Goal: Task Accomplishment & Management: Manage account settings

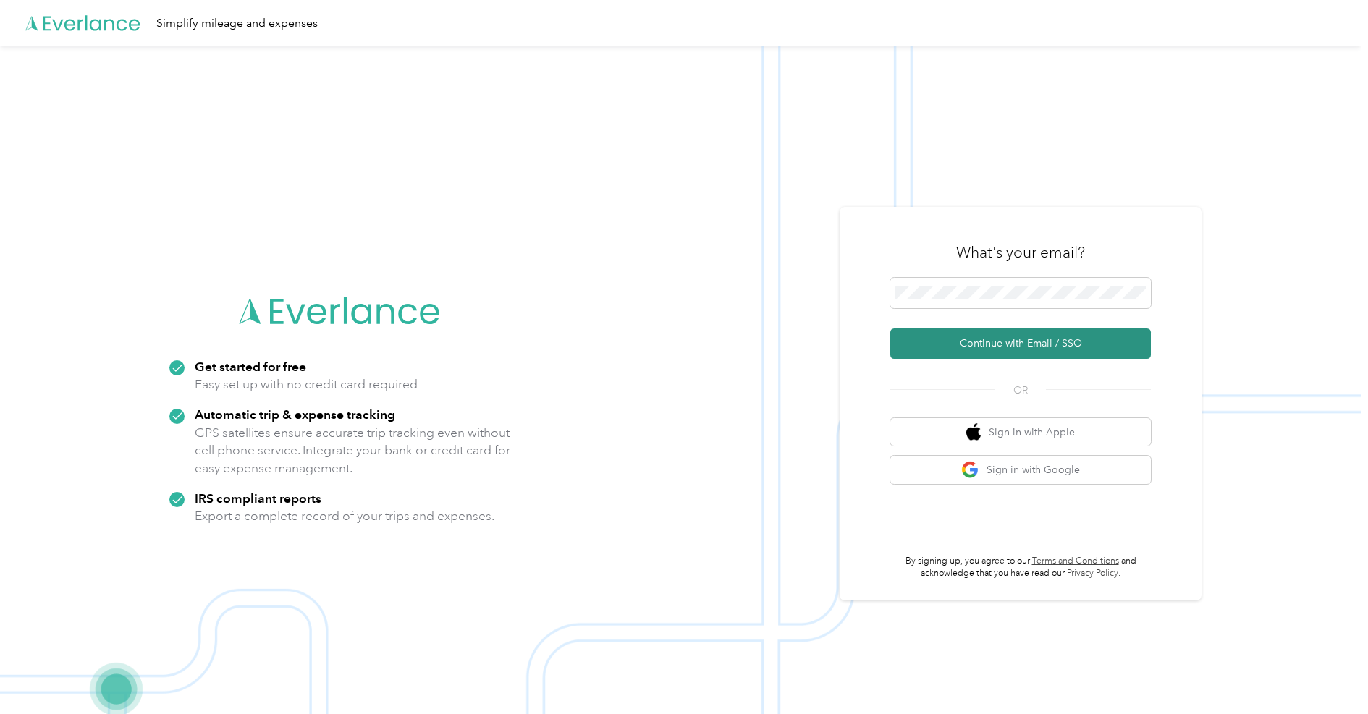
click at [1024, 334] on button "Continue with Email / SSO" at bounding box center [1020, 344] width 261 height 30
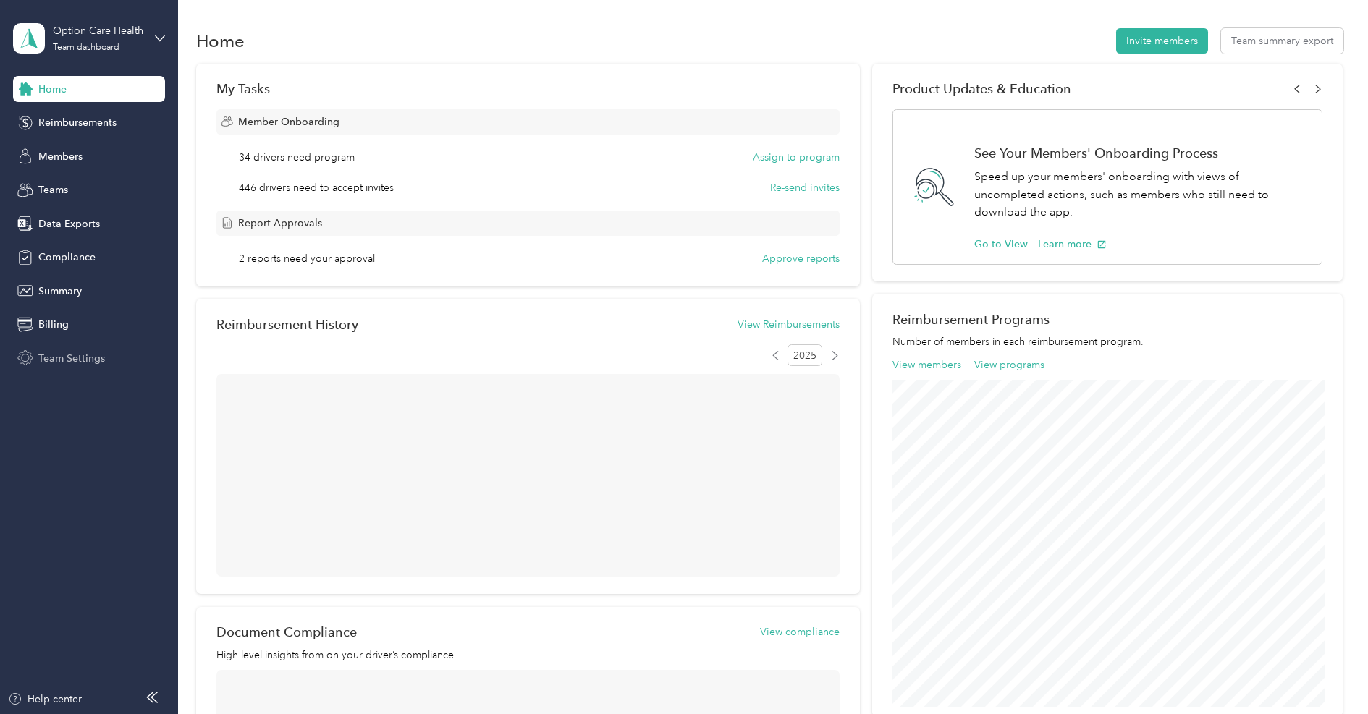
click at [83, 356] on span "Team Settings" at bounding box center [71, 358] width 67 height 15
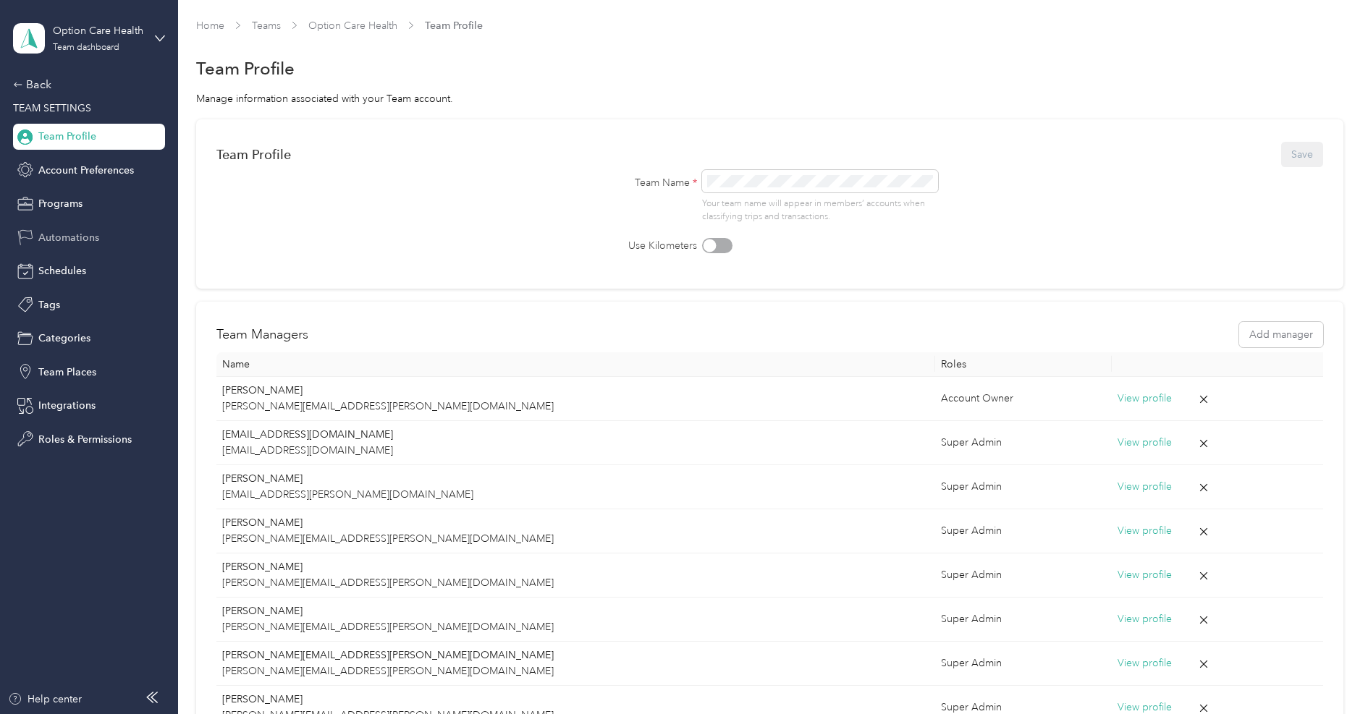
click at [71, 236] on span "Automations" at bounding box center [68, 237] width 61 height 15
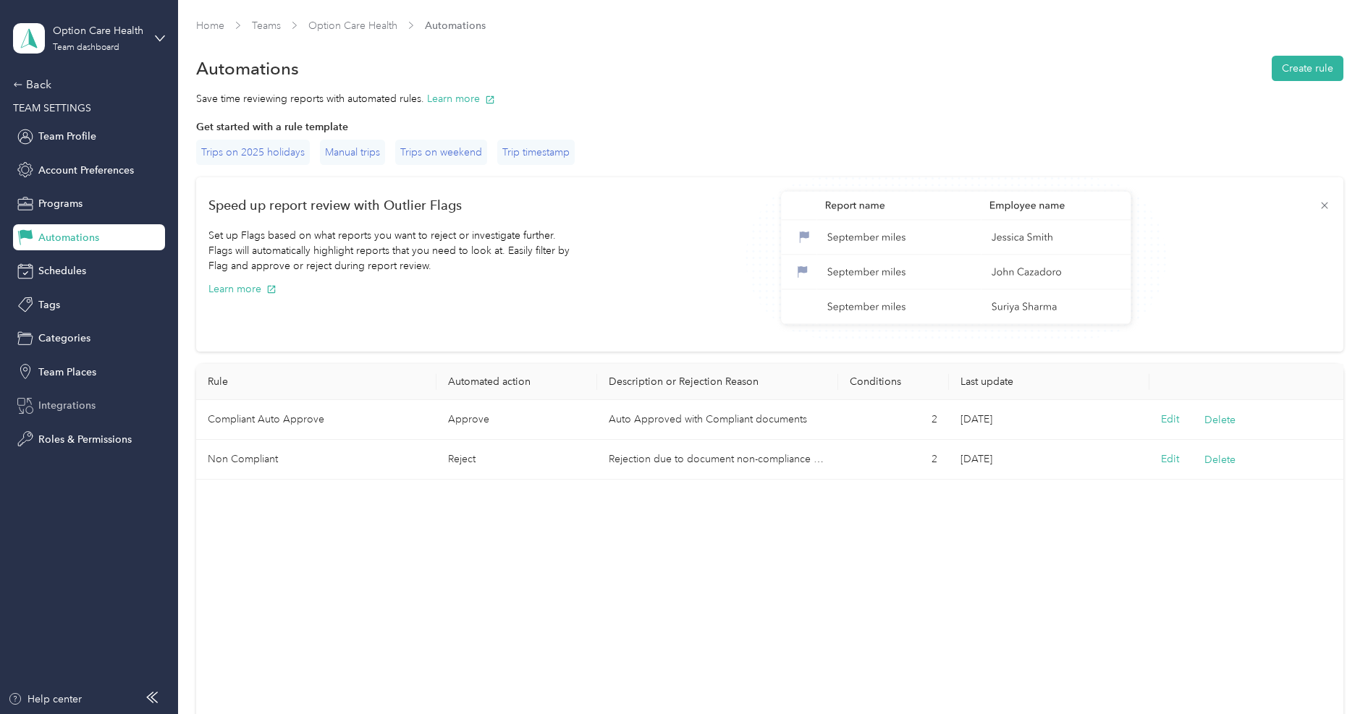
click at [90, 413] on div "Integrations" at bounding box center [89, 406] width 152 height 26
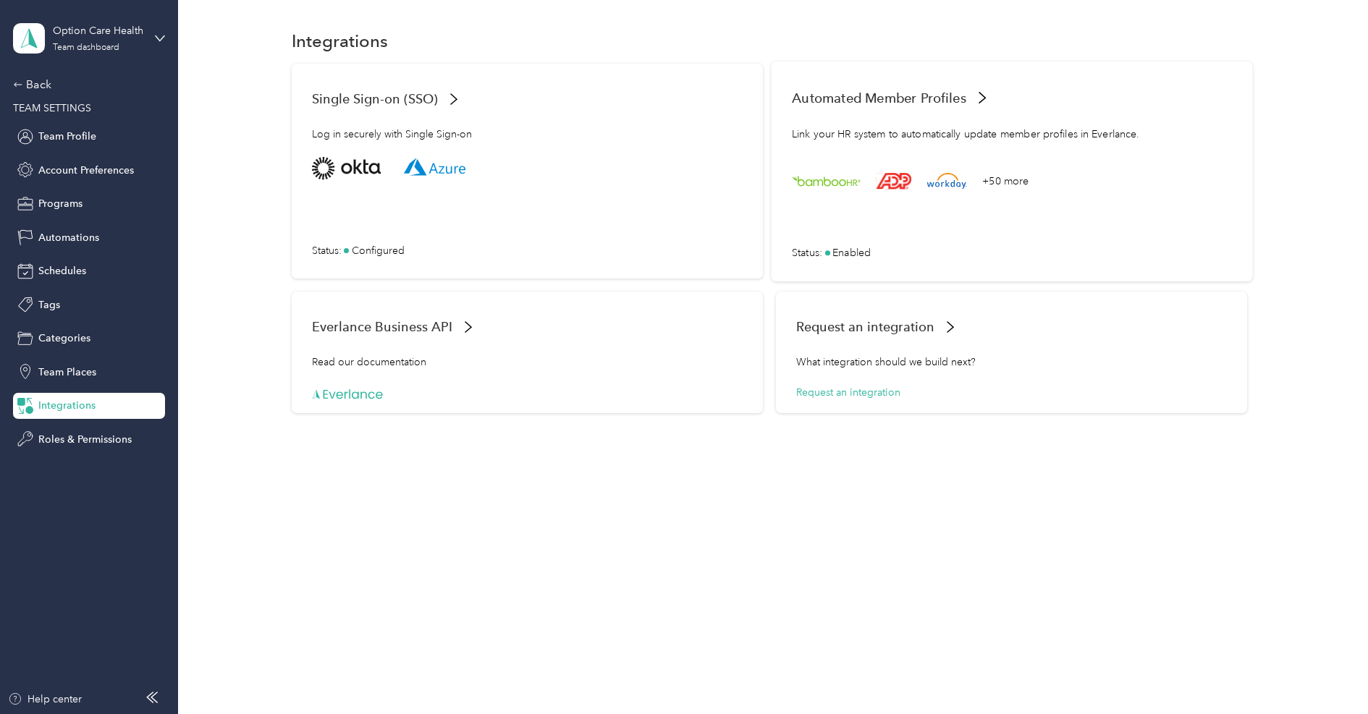
click at [922, 222] on div "+50 more Status : Enabled" at bounding box center [1012, 208] width 440 height 103
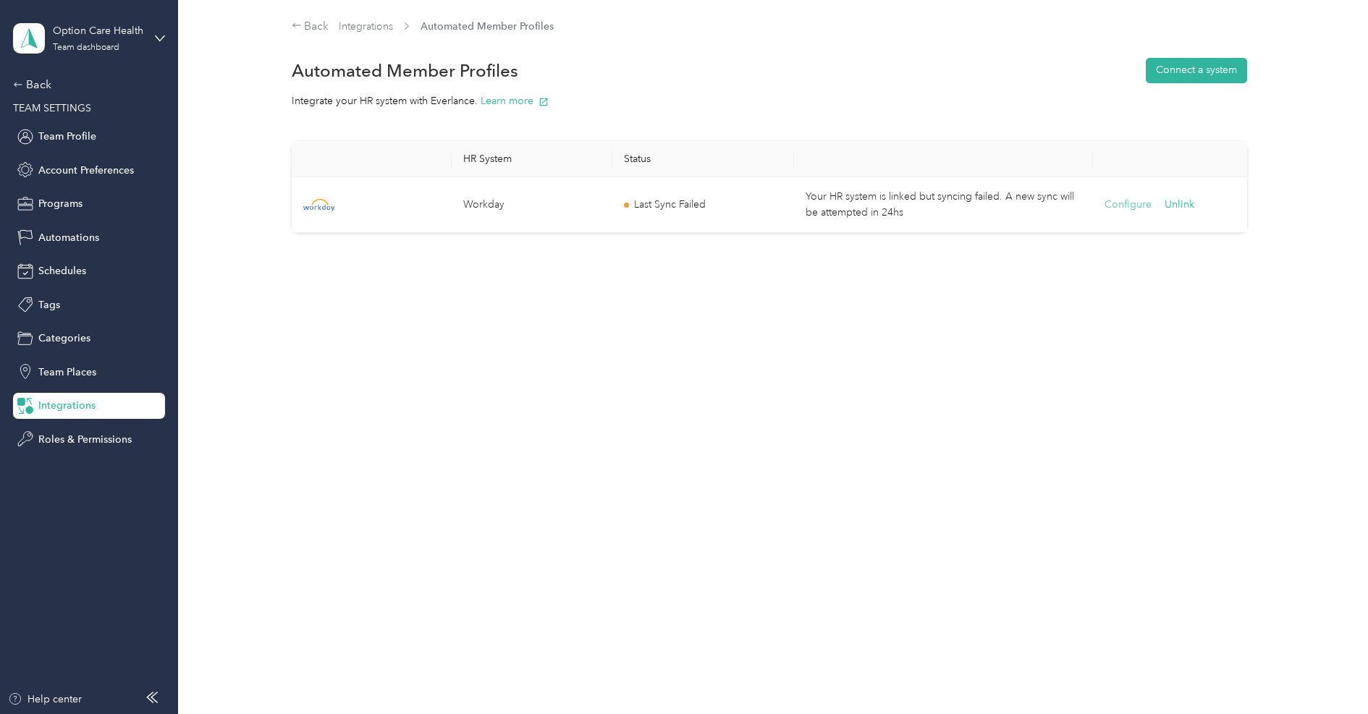
click at [1137, 208] on button "Configure" at bounding box center [1127, 205] width 47 height 16
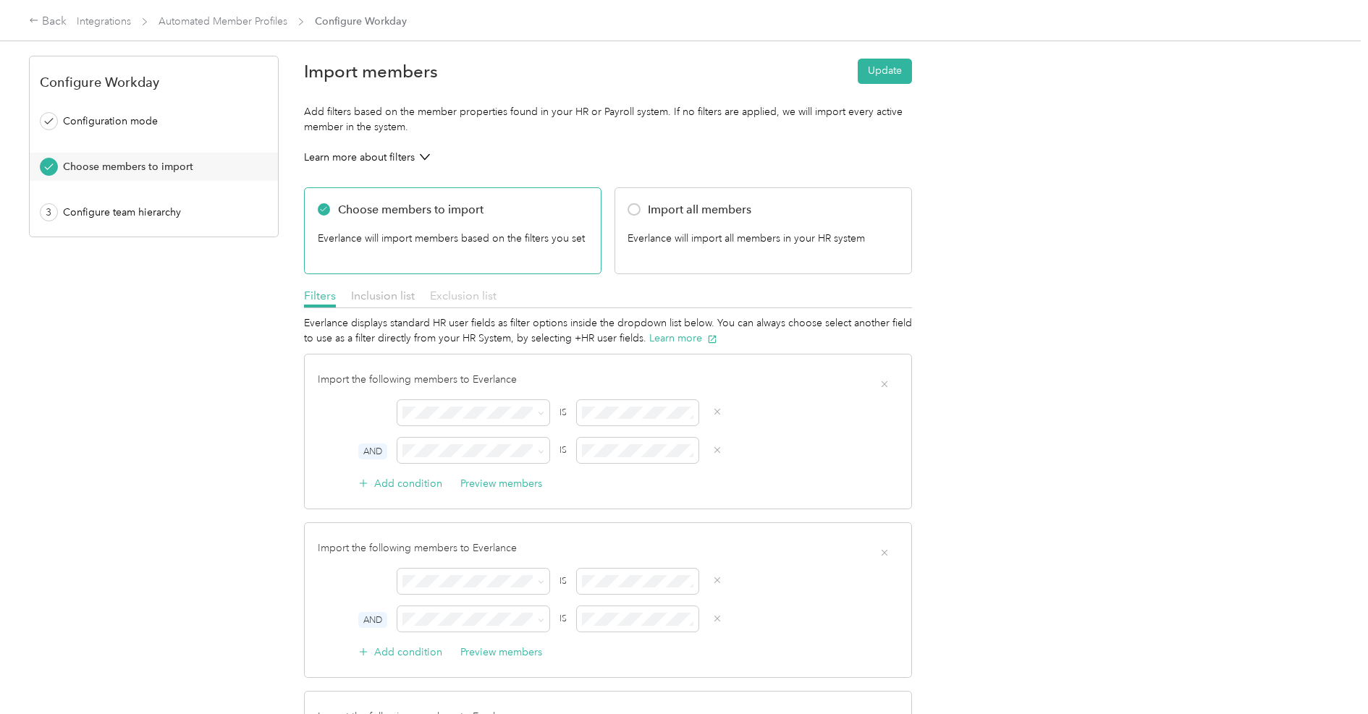
click at [460, 297] on span "Exclusion list" at bounding box center [463, 296] width 67 height 14
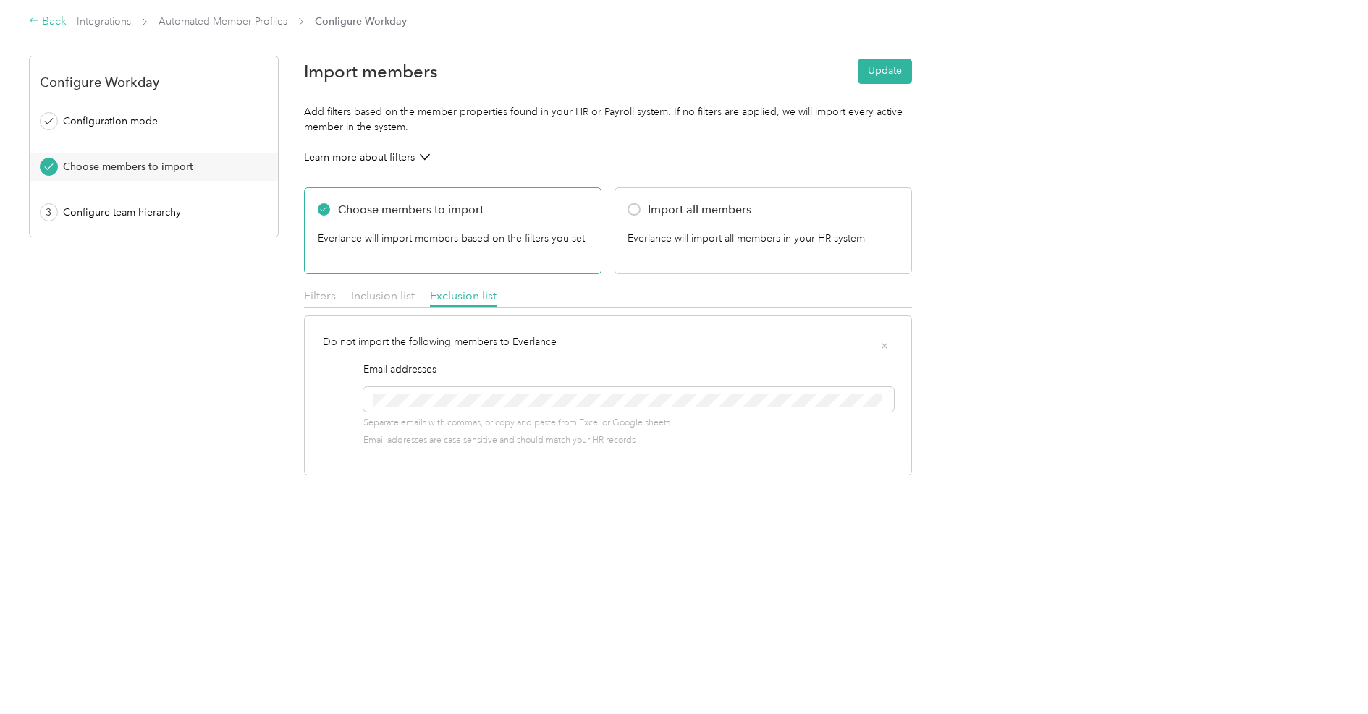
click at [65, 25] on div "Back" at bounding box center [48, 21] width 38 height 17
